Goal: Task Accomplishment & Management: Complete application form

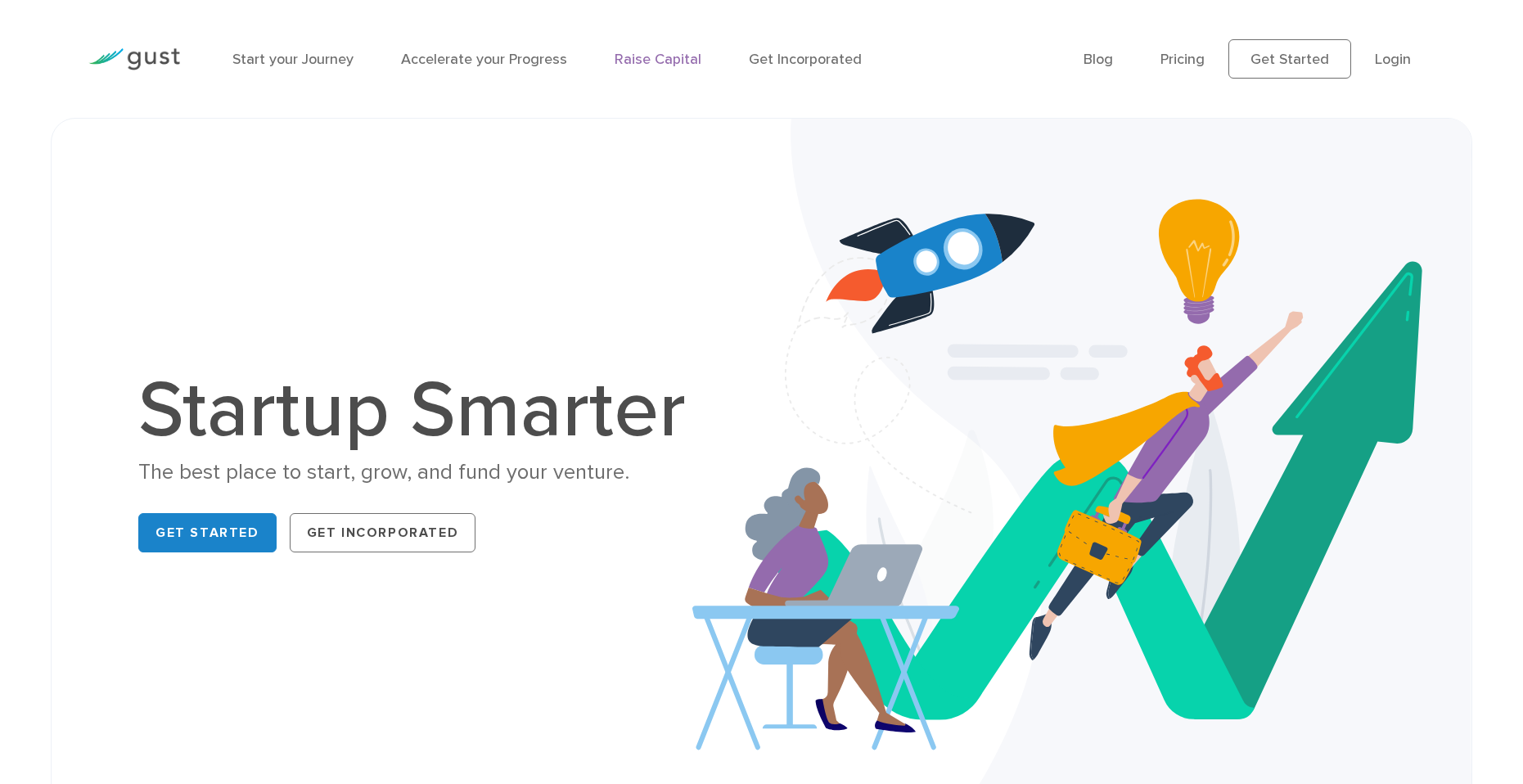
click at [701, 67] on link "Raise Capital" at bounding box center [658, 59] width 87 height 18
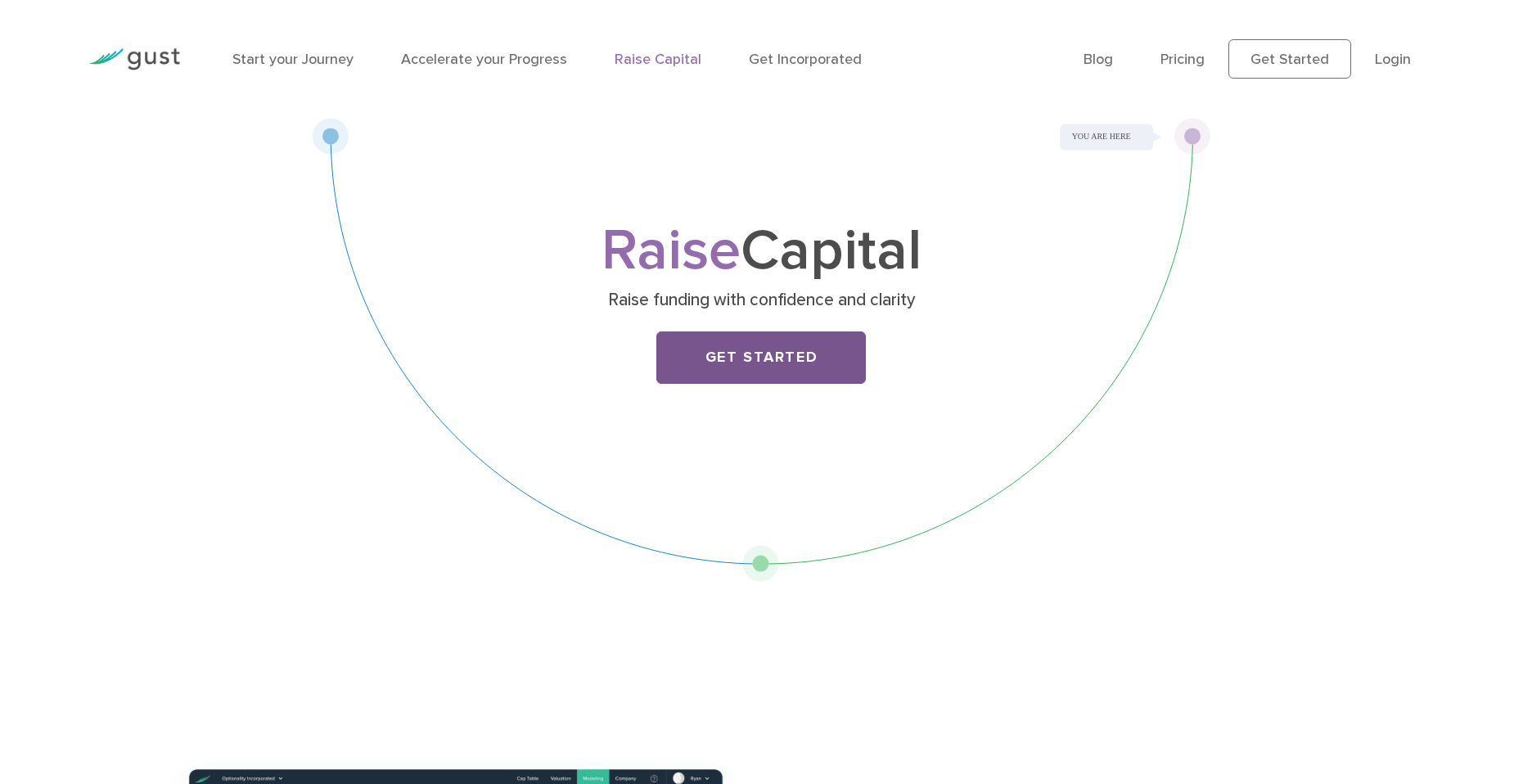
click at [756, 384] on link "Get Started" at bounding box center [761, 357] width 210 height 53
click at [138, 70] on img at bounding box center [134, 59] width 92 height 22
